Goal: Information Seeking & Learning: Learn about a topic

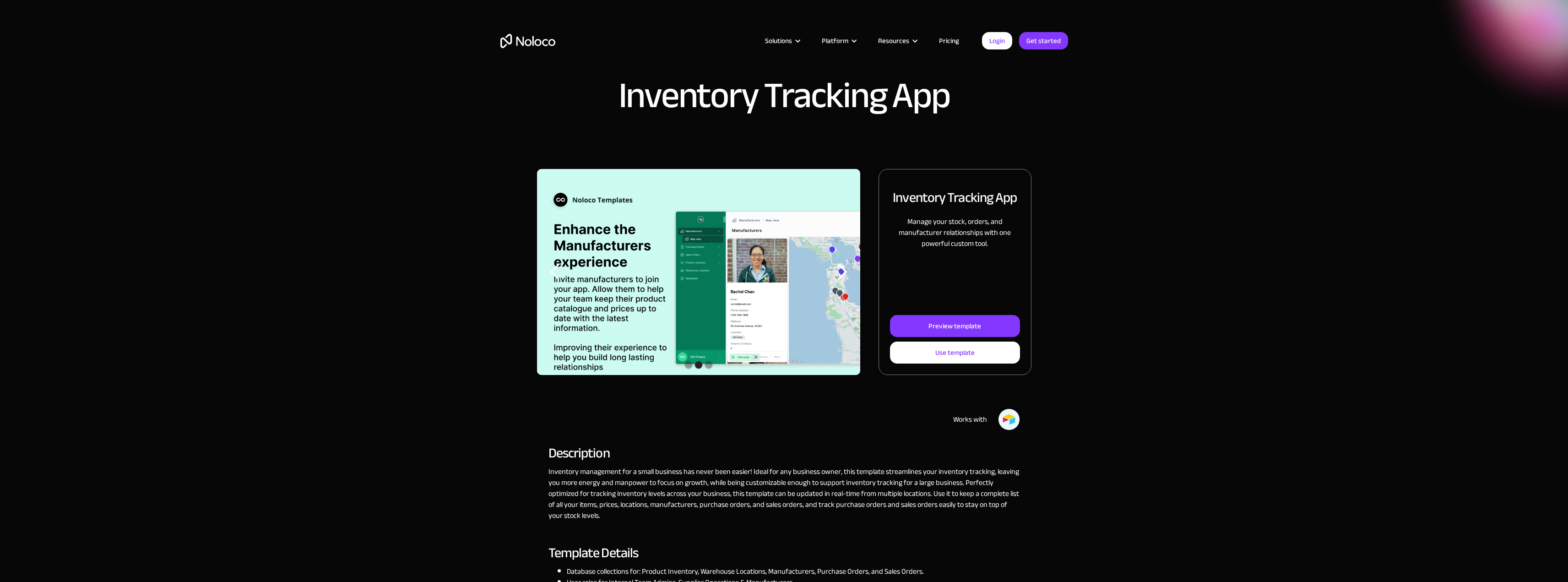
click at [953, 40] on link "Pricing" at bounding box center [949, 41] width 43 height 12
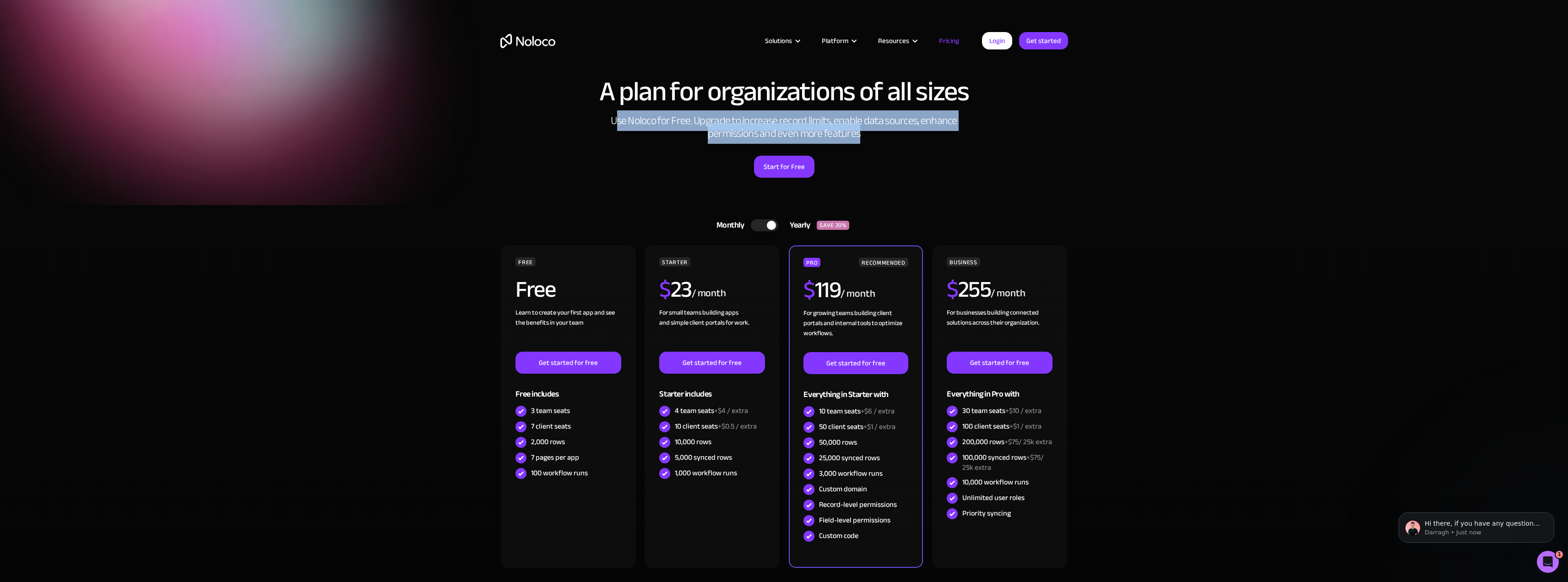
drag, startPoint x: 643, startPoint y: 120, endPoint x: 863, endPoint y: 136, distance: 220.6
click at [863, 136] on h2 "Use Noloco for Free. Upgrade to increase record limits, enable data sources, en…" at bounding box center [785, 127] width 366 height 26
click at [866, 136] on h2 "Use Noloco for Free. Upgrade to increase record limits, enable data sources, en…" at bounding box center [785, 127] width 366 height 26
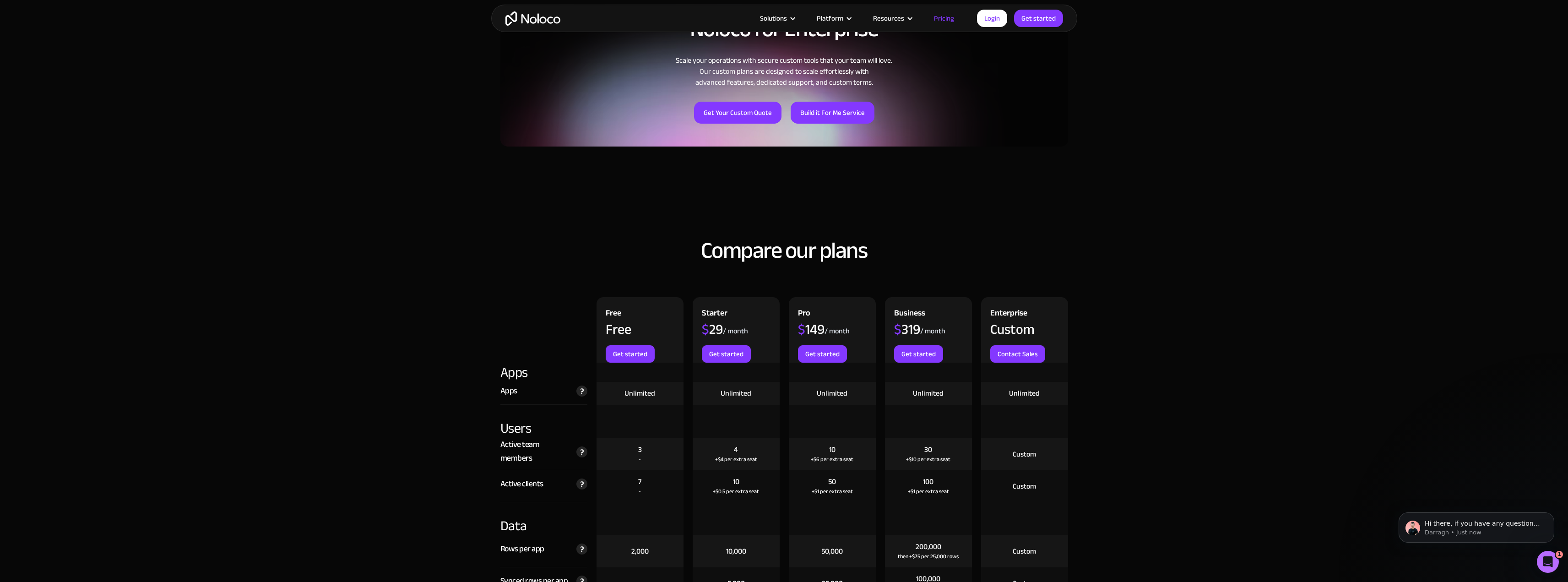
scroll to position [870, 0]
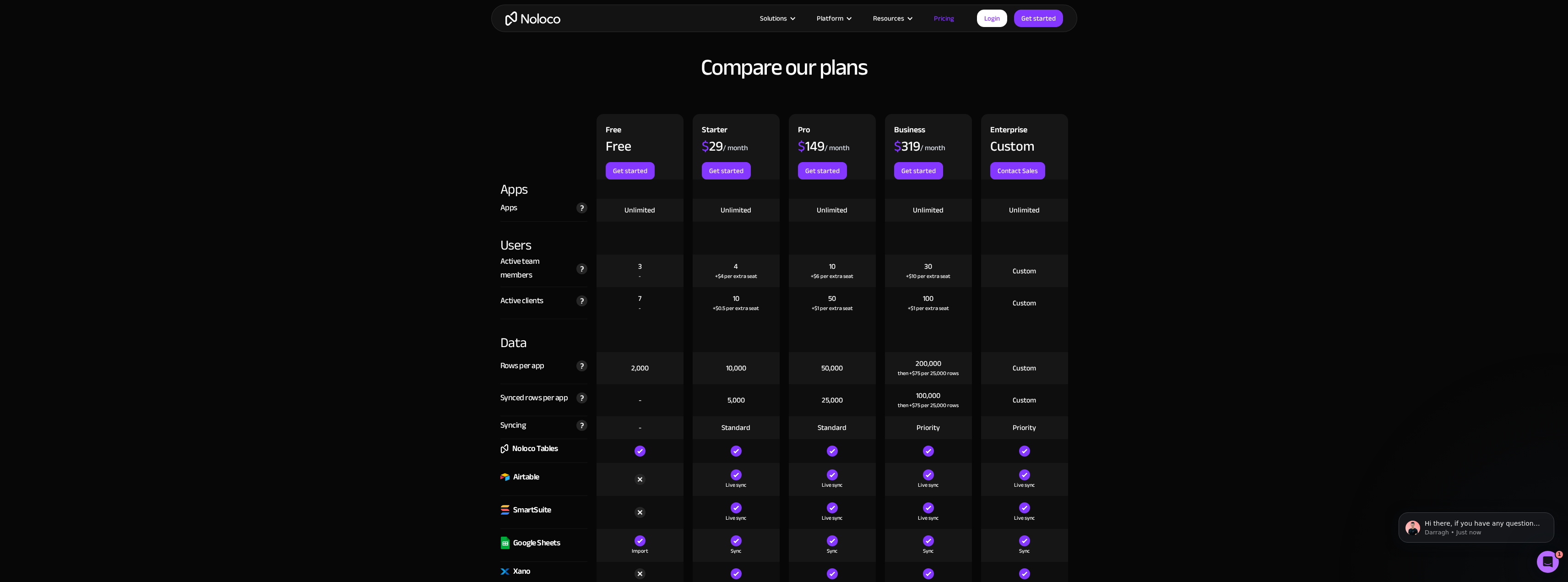
click at [636, 373] on div "2,000" at bounding box center [640, 368] width 18 height 10
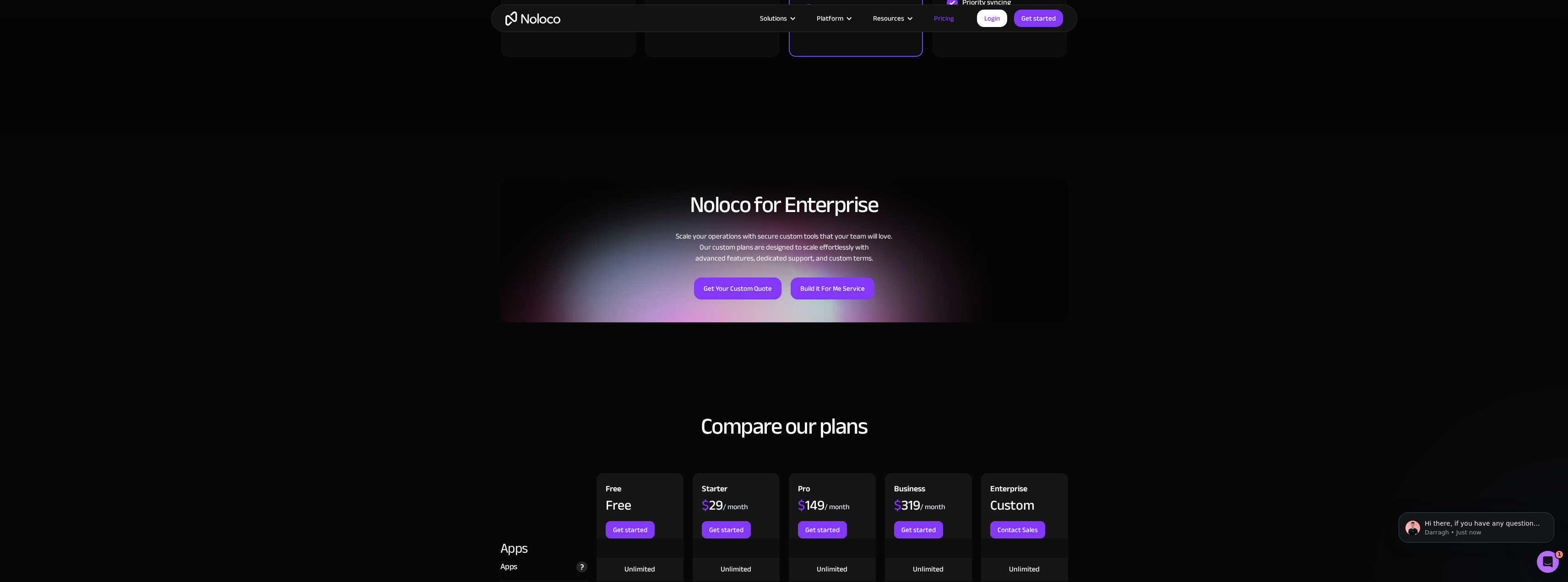
scroll to position [458, 0]
